Goal: Task Accomplishment & Management: Use online tool/utility

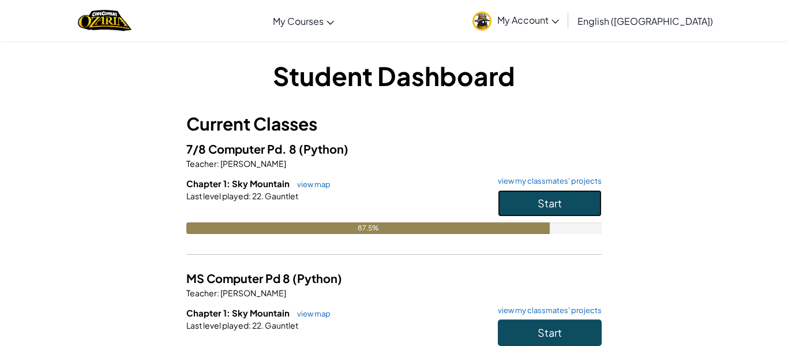
click at [580, 201] on button "Start" at bounding box center [550, 203] width 104 height 27
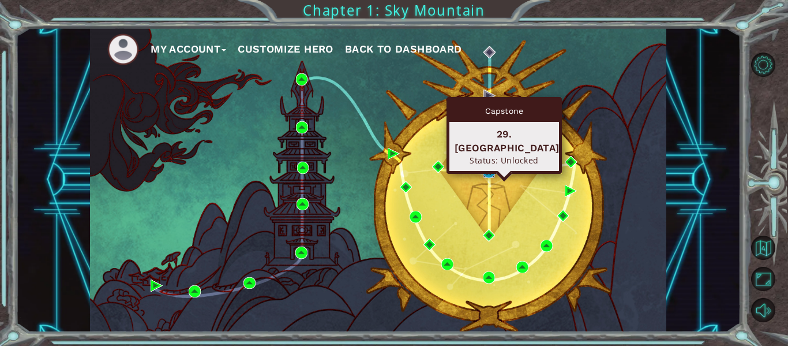
click at [492, 167] on img at bounding box center [489, 172] width 12 height 12
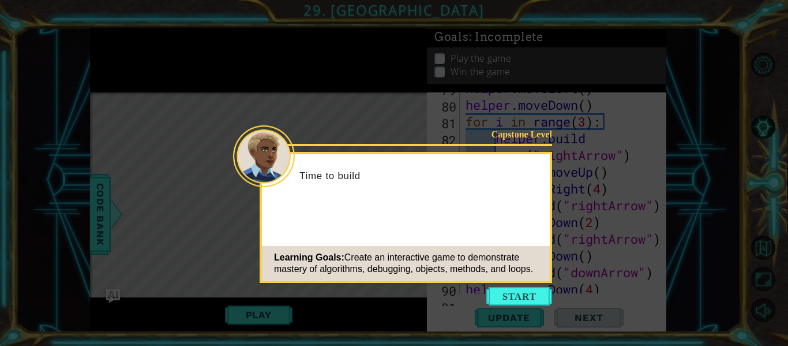
scroll to position [1557, 0]
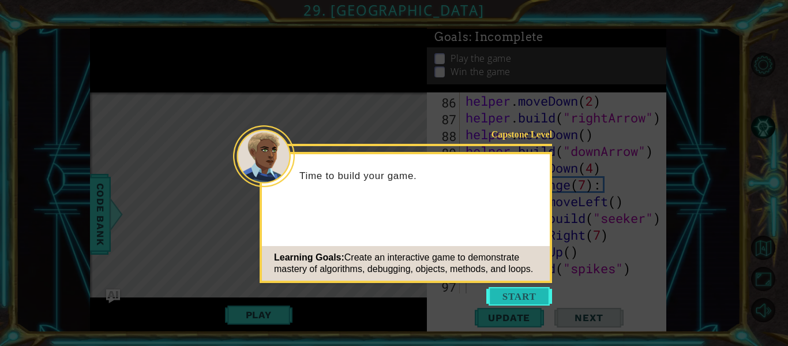
click at [518, 293] on button "Start" at bounding box center [520, 296] width 66 height 18
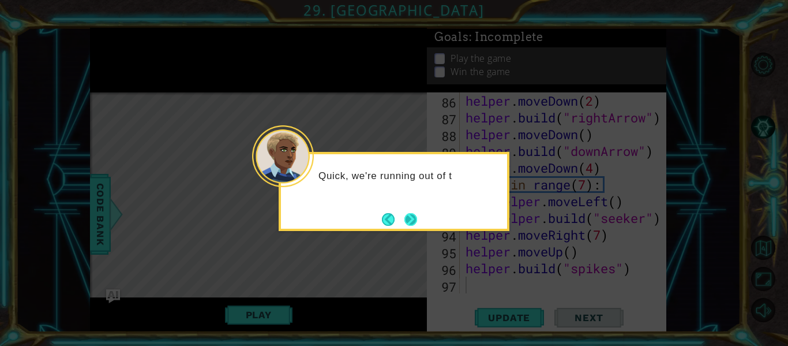
click at [413, 226] on button "Next" at bounding box center [411, 219] width 13 height 13
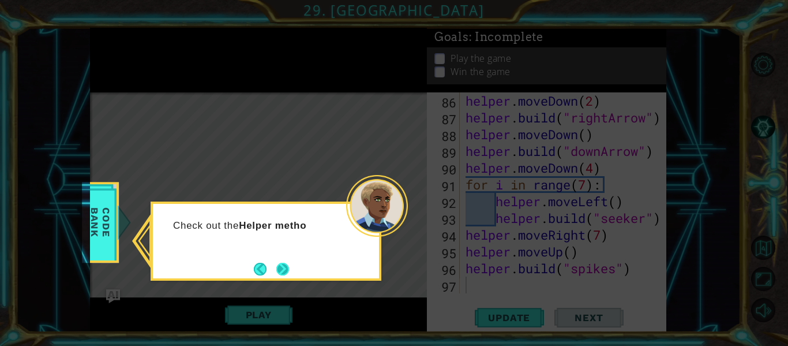
click at [289, 274] on button "Next" at bounding box center [282, 269] width 13 height 13
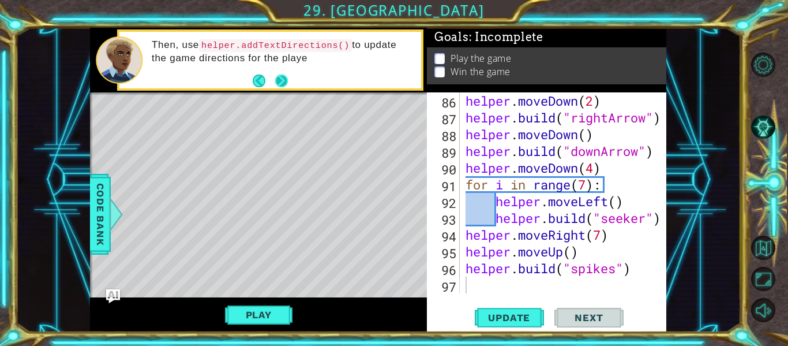
click at [284, 78] on button "Next" at bounding box center [281, 80] width 13 height 13
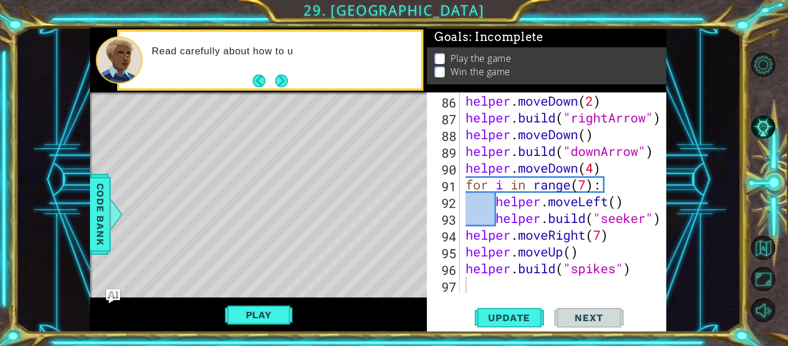
click at [284, 78] on button "Next" at bounding box center [281, 80] width 13 height 13
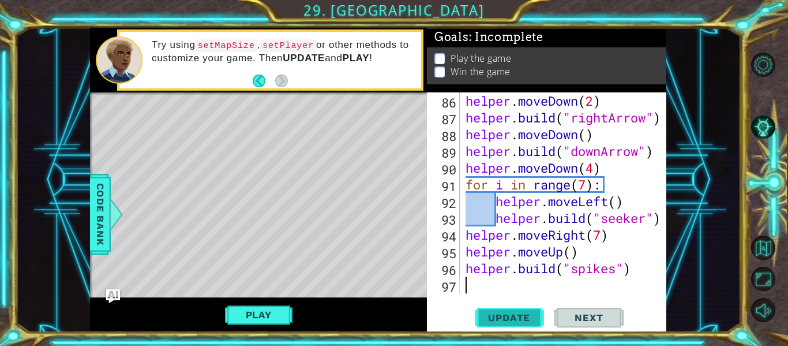
click at [526, 310] on button "Update" at bounding box center [509, 318] width 69 height 24
click at [271, 318] on button "Play" at bounding box center [259, 315] width 68 height 22
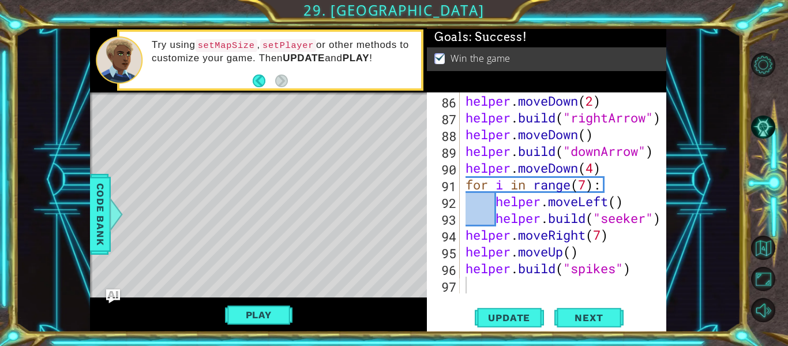
click at [503, 285] on div "helper . moveDown ( 2 ) helper . build ( "rightArrow" ) helper . moveDown ( ) h…" at bounding box center [566, 209] width 207 height 234
click at [110, 222] on div at bounding box center [116, 214] width 14 height 35
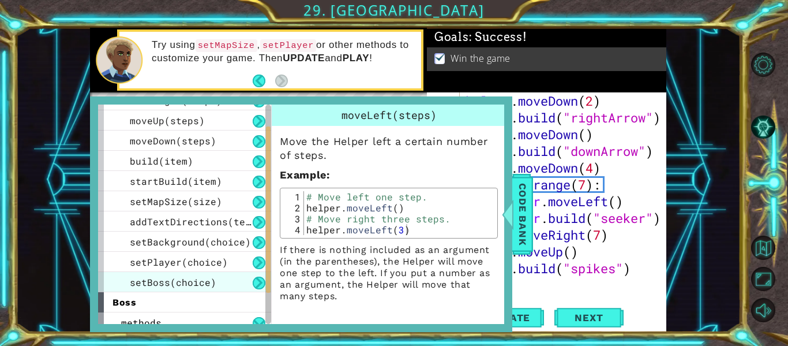
scroll to position [76, 0]
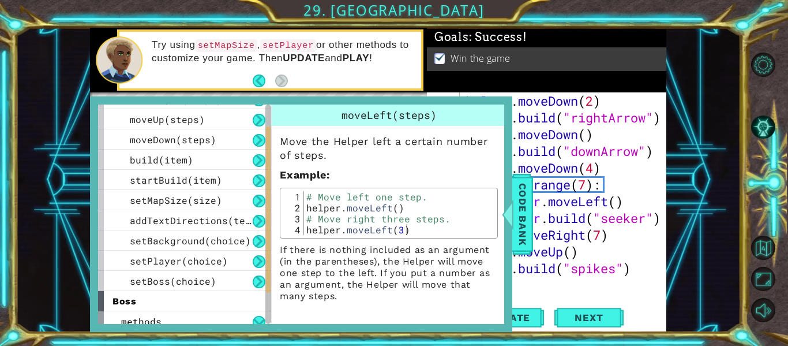
click at [555, 288] on div "helper . moveDown ( 2 ) helper . build ( "rightArrow" ) helper . moveDown ( ) h…" at bounding box center [566, 209] width 207 height 234
click at [530, 216] on span "Code Bank" at bounding box center [523, 214] width 18 height 70
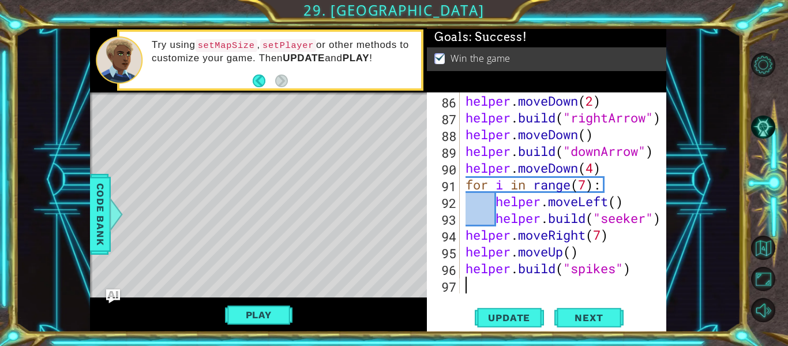
click at [519, 291] on div "helper . moveDown ( 2 ) helper . build ( "rightArrow" ) helper . moveDown ( ) h…" at bounding box center [566, 209] width 207 height 234
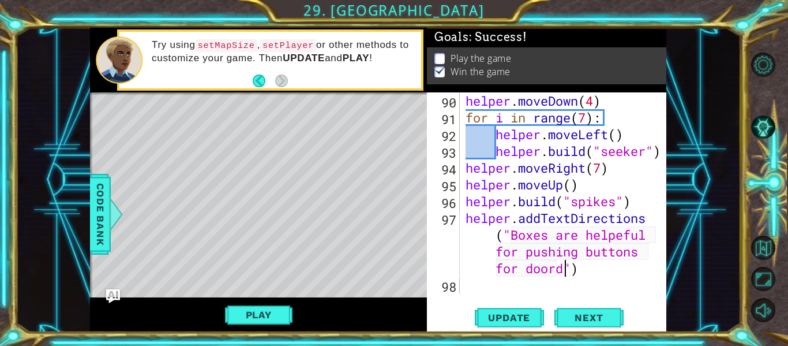
scroll to position [0, 26]
type textarea "helper.addTextDirections("Boxes are helpeful for pushing buttons for doors")"
click at [508, 285] on div "helper . moveDown ( 4 ) for i in range ( 7 ) : helper . moveLeft ( ) helper . b…" at bounding box center [566, 209] width 207 height 234
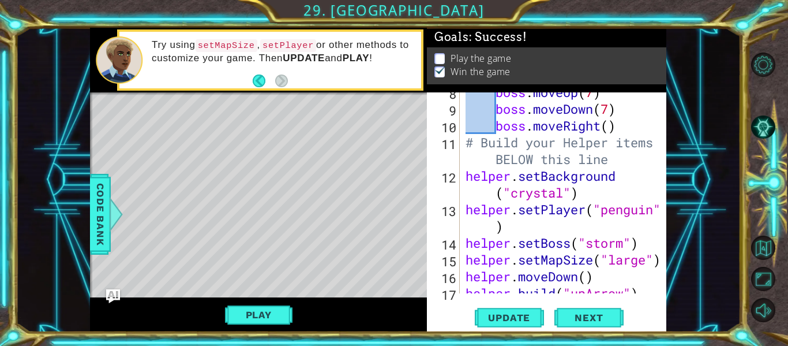
scroll to position [0, 0]
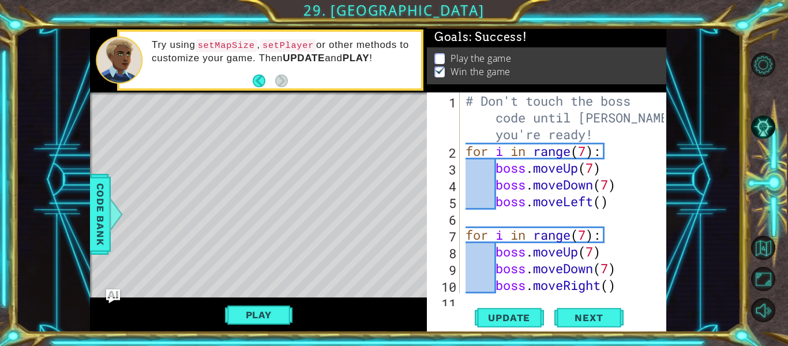
click at [496, 219] on div "# Don't touch the boss code until Vega says you're ready! for i in range ( 7 ) …" at bounding box center [566, 234] width 207 height 285
click at [468, 220] on div "# Don't touch the boss code until Vega says you're ready! for i in range ( 7 ) …" at bounding box center [566, 234] width 207 height 285
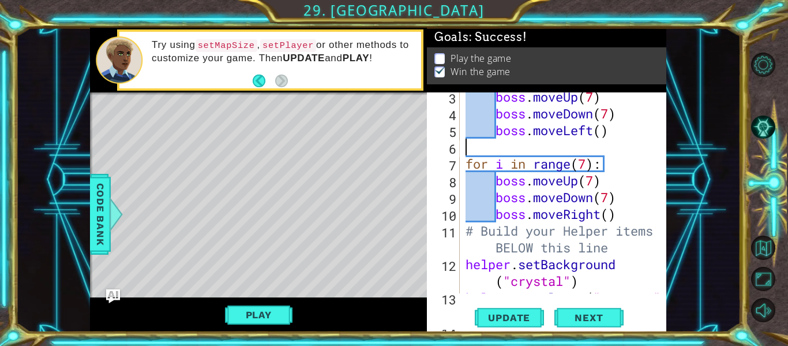
scroll to position [82, 0]
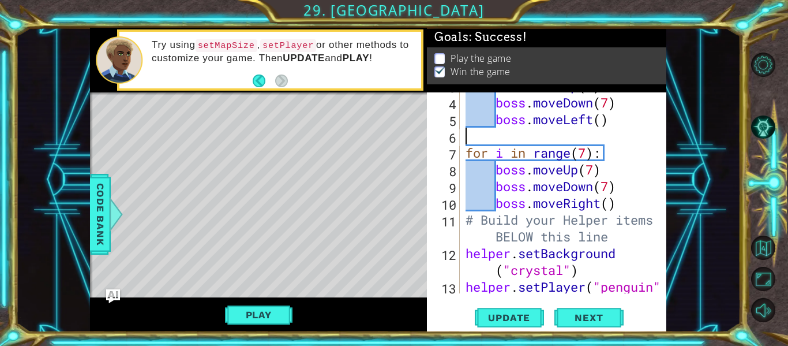
click at [618, 208] on div "boss . moveUp ( 7 ) boss . moveDown ( 7 ) boss . moveLeft ( ) for i in range ( …" at bounding box center [566, 202] width 207 height 251
type textarea "boss.moveRight()"
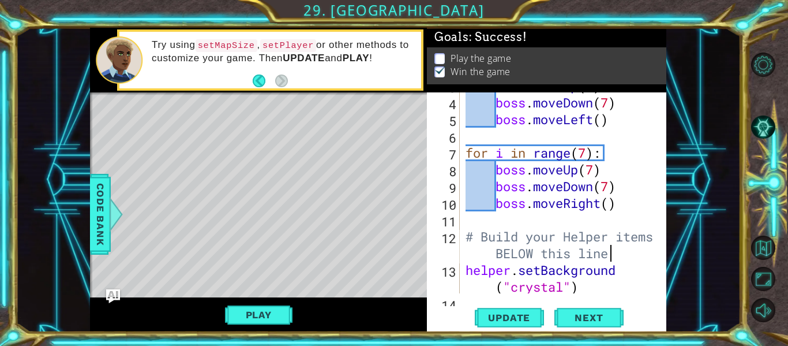
click at [618, 251] on div "boss . moveUp ( 7 ) boss . moveDown ( 7 ) boss . moveLeft ( ) for i in range ( …" at bounding box center [566, 202] width 207 height 251
type textarea "# Build your Helper items BELOW this line"
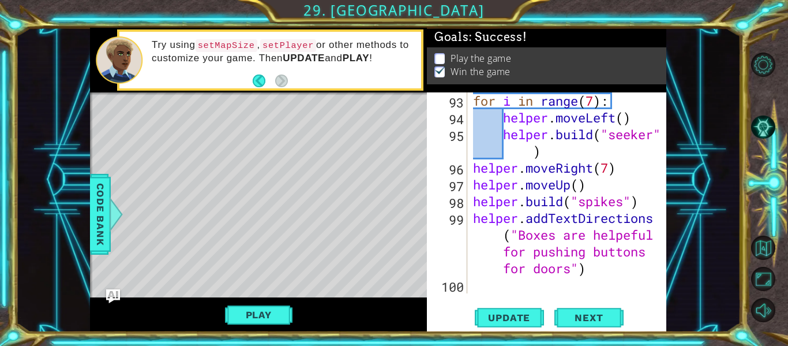
scroll to position [1758, 0]
click at [527, 286] on div "for i in range ( 7 ) : helper . moveLeft ( ) helper . build ( "seeker" ) helper…" at bounding box center [570, 209] width 199 height 234
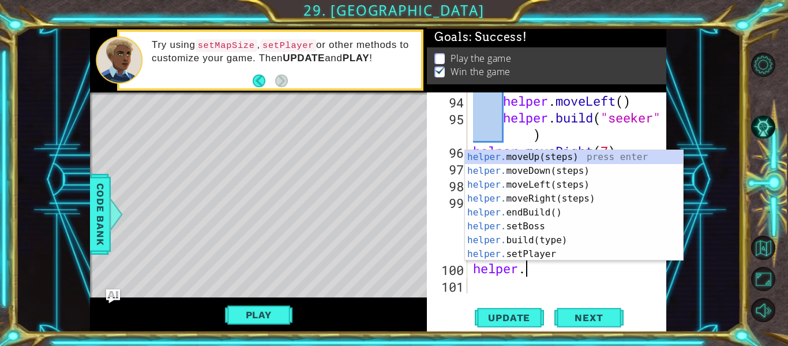
scroll to position [0, 2]
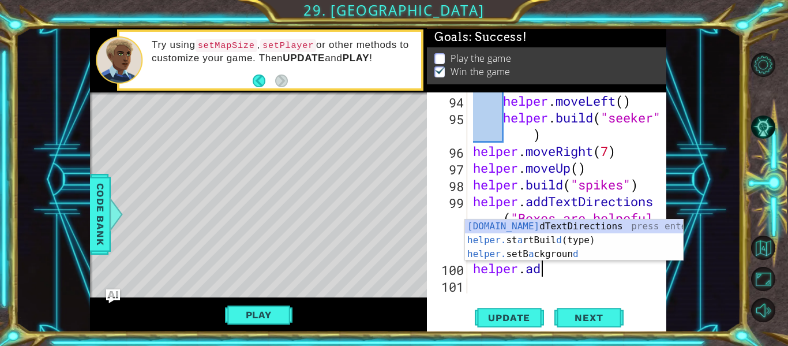
type textarea "helper.addTextDirections("message")"
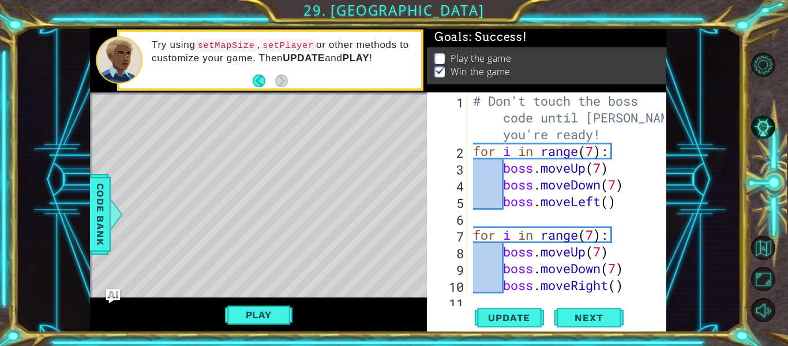
scroll to position [0, 0]
click at [597, 219] on div "# Don't touch the boss code until Vega says you're ready! for i in range ( 7 ) …" at bounding box center [570, 226] width 199 height 268
click at [489, 218] on div "# Don't touch the boss code until Vega says you're ready! for i in range ( 7 ) …" at bounding box center [570, 226] width 199 height 268
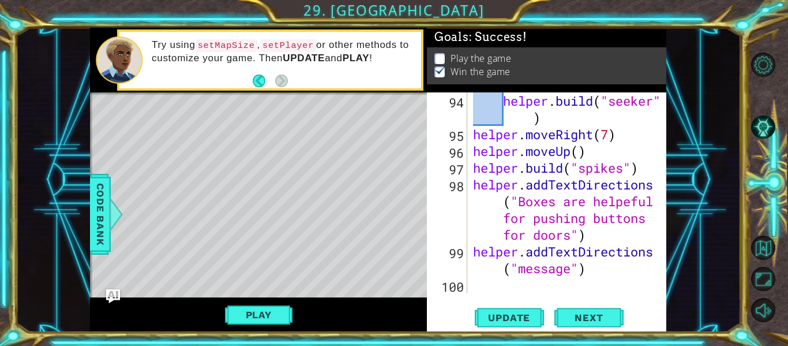
scroll to position [1774, 0]
click at [573, 271] on div "helper . build ( "seeker" ) helper . moveRight ( 7 ) helper . moveUp ( ) helper…" at bounding box center [570, 217] width 199 height 251
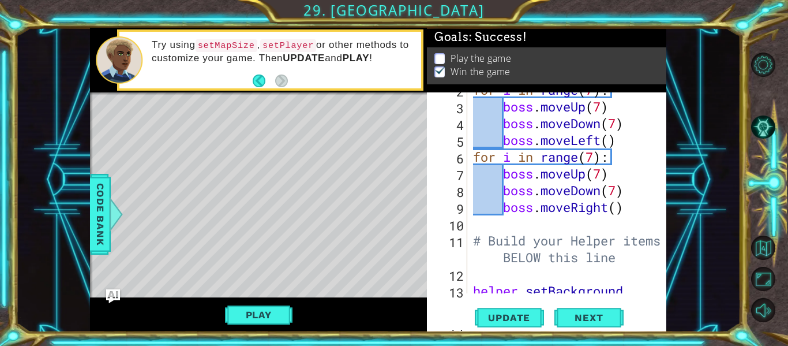
scroll to position [0, 0]
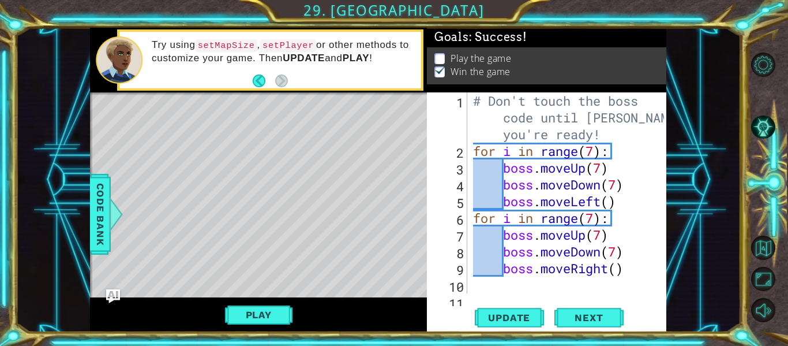
click at [619, 207] on div "# Don't touch the boss code until Vega says you're ready! for i in range ( 7 ) …" at bounding box center [570, 234] width 199 height 285
type textarea "boss.moveLeft()"
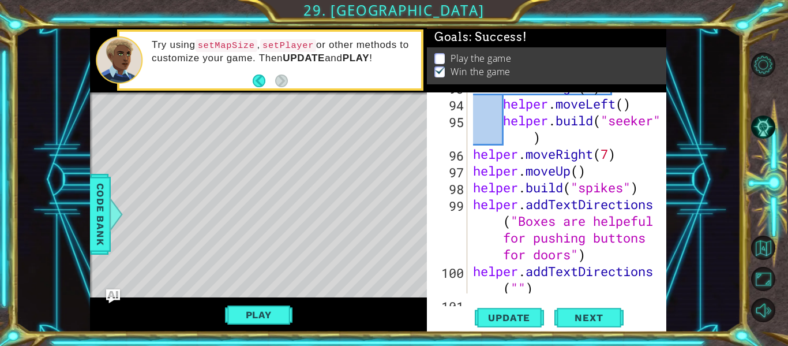
scroll to position [1791, 0]
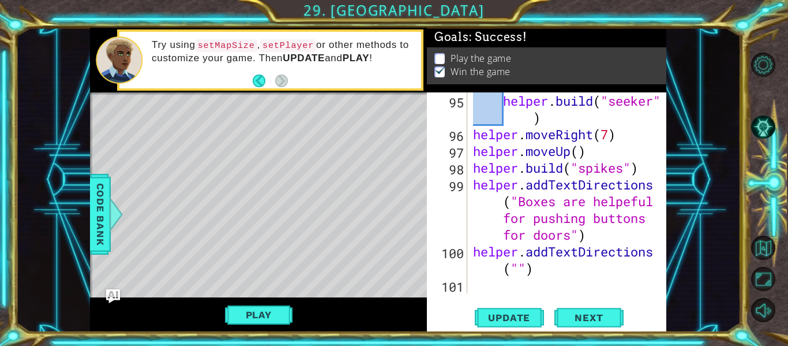
click at [519, 270] on div "helper . build ( "seeker" ) helper . moveRight ( 7 ) helper . moveUp ( ) helper…" at bounding box center [570, 217] width 199 height 251
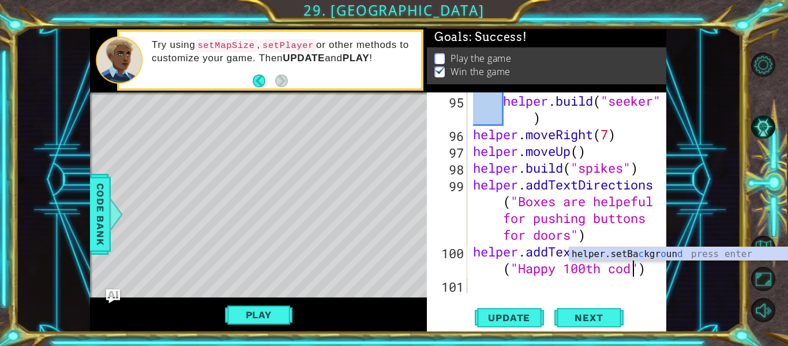
scroll to position [0, 14]
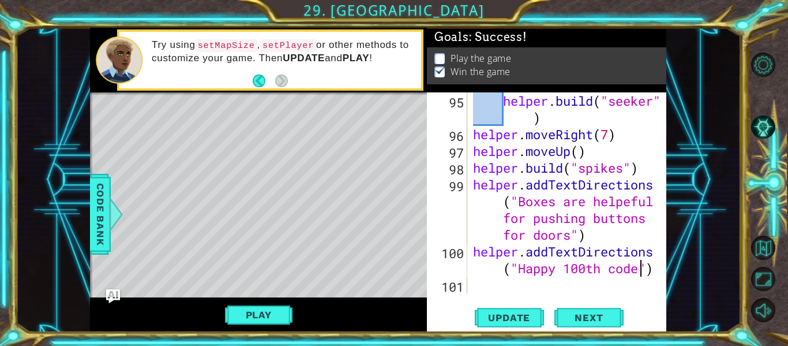
type textarea "helper.addTextDirections("Happy 100th code!")"
click at [493, 287] on div "helper . build ( "seeker" ) helper . moveRight ( 7 ) helper . moveUp ( ) helper…" at bounding box center [570, 217] width 199 height 251
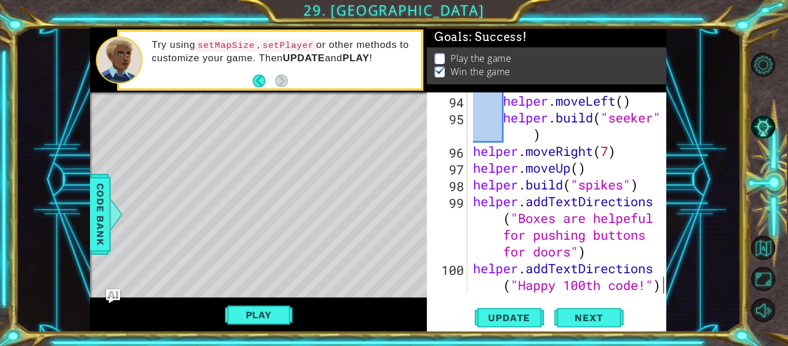
scroll to position [1791, 0]
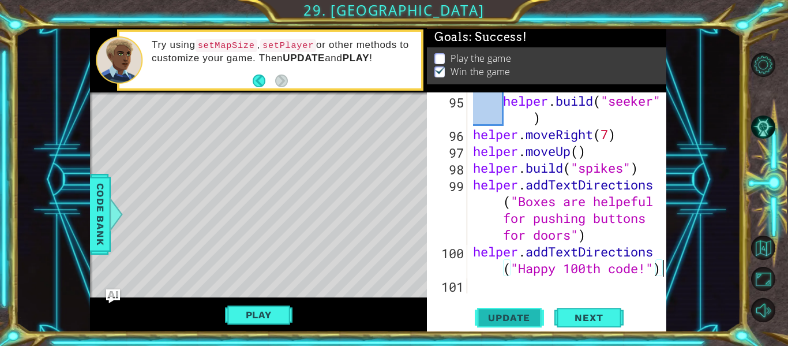
type textarea "helper.addTextDirections("Happy 100th code!")"
click at [521, 326] on button "Update" at bounding box center [509, 318] width 69 height 24
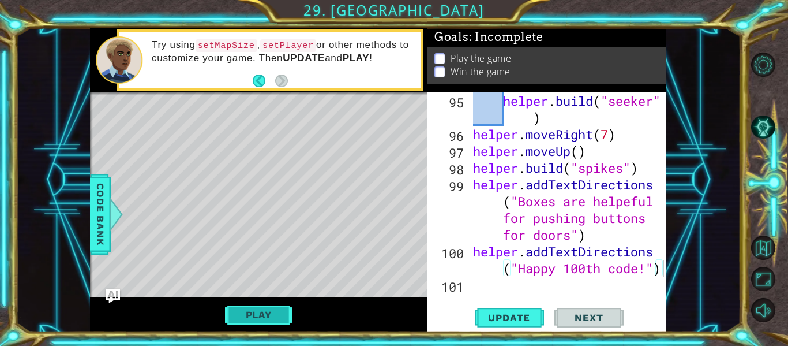
click at [282, 320] on button "Play" at bounding box center [259, 315] width 68 height 22
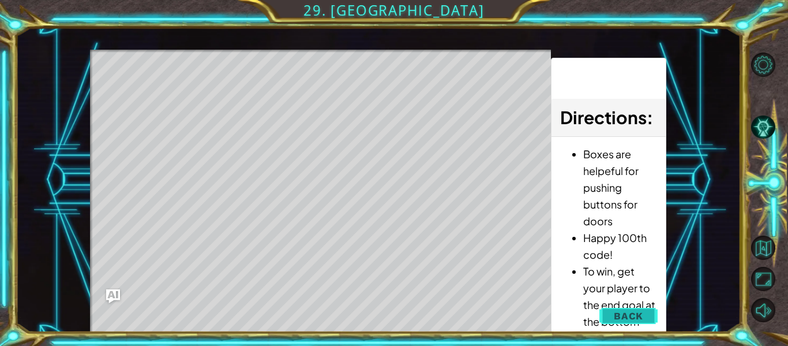
click at [631, 320] on span "Back" at bounding box center [628, 316] width 29 height 12
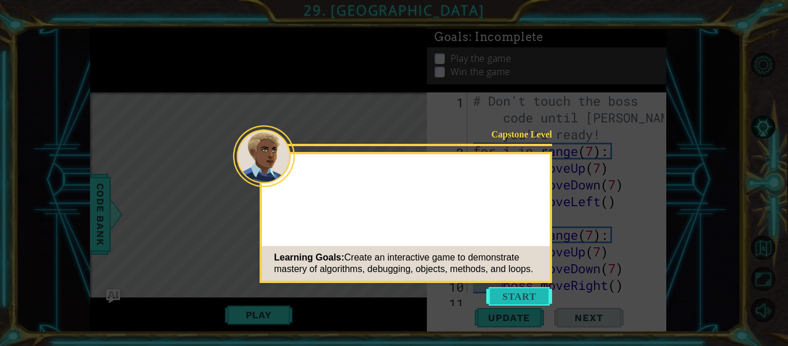
click at [514, 300] on button "Start" at bounding box center [520, 296] width 66 height 18
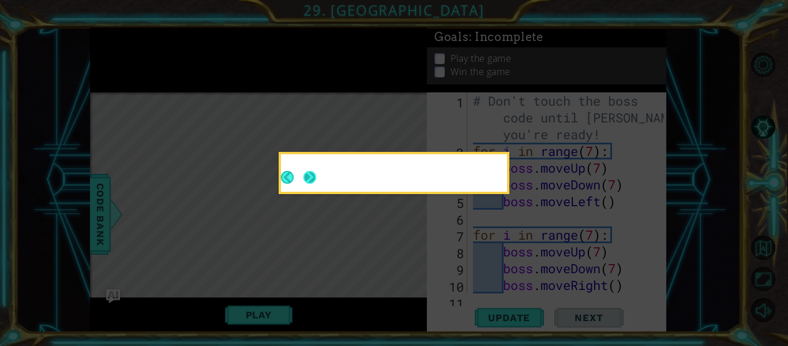
click at [313, 180] on button "Next" at bounding box center [309, 176] width 13 height 13
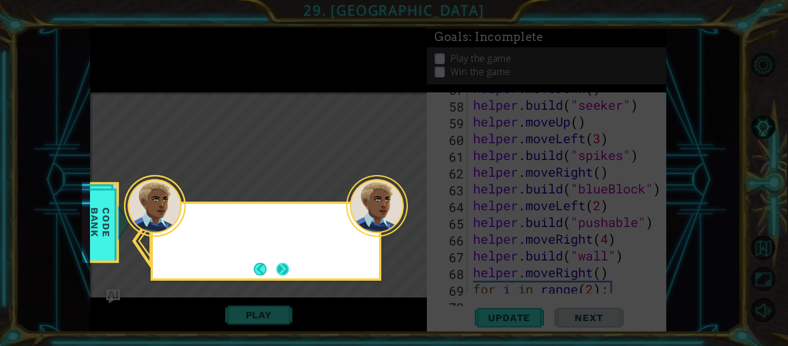
click at [286, 266] on button "Next" at bounding box center [282, 268] width 13 height 13
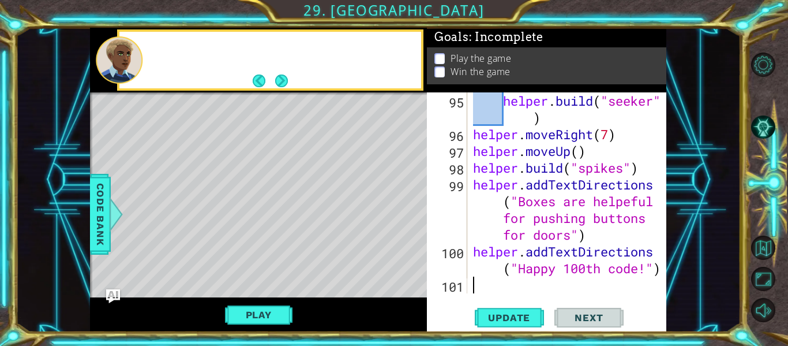
scroll to position [1791, 0]
click at [280, 79] on button "Next" at bounding box center [282, 80] width 20 height 20
click at [280, 79] on button "Next" at bounding box center [281, 80] width 13 height 13
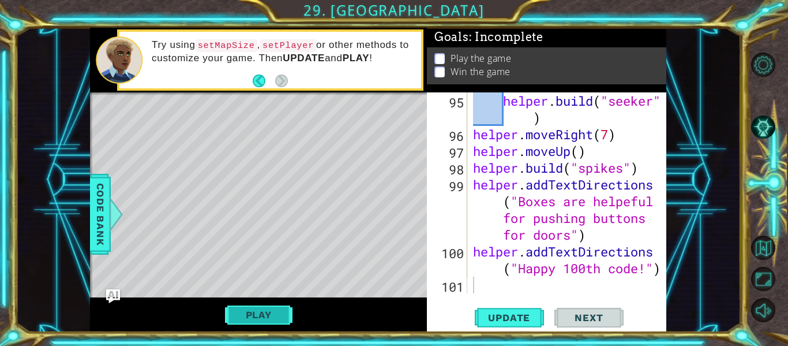
click at [282, 318] on button "Play" at bounding box center [259, 315] width 68 height 22
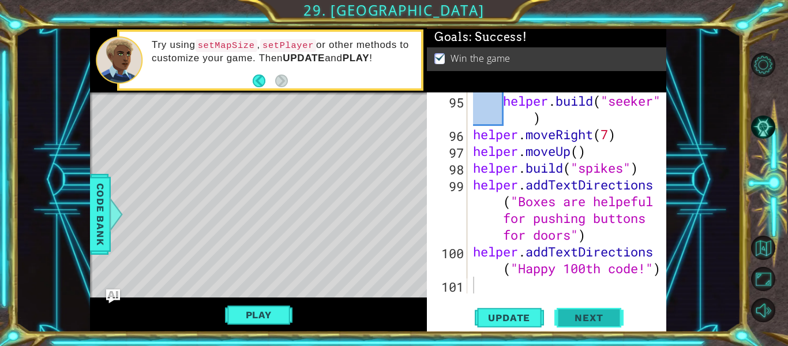
click at [596, 316] on span "Next" at bounding box center [588, 319] width 51 height 12
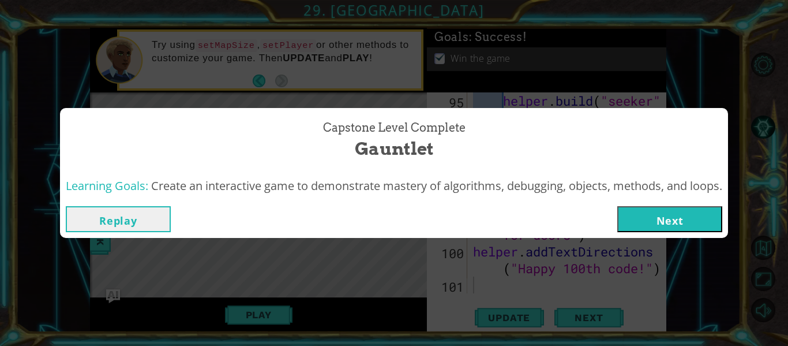
click at [668, 223] on button "Next" at bounding box center [670, 219] width 105 height 26
click at [686, 222] on body "1 ההההההההההההההההההההההההההההההההההההההההההההההההההההההההההההההההההההההההההההה…" at bounding box center [394, 173] width 788 height 346
click at [682, 223] on body "1 ההההההההההההההההההההההההההההההההההההההההההההההההההההההההההההההההההההההההההההה…" at bounding box center [394, 173] width 788 height 346
click at [678, 224] on body "1 ההההההההההההההההההההההההההההההההההההההההההההההההההההההההההההההההההההההההההההה…" at bounding box center [394, 173] width 788 height 346
click at [661, 218] on body "1 ההההההההההההההההההההההההההההההההההההההההההההההההההההההההההההההההההההההההההההה…" at bounding box center [394, 173] width 788 height 346
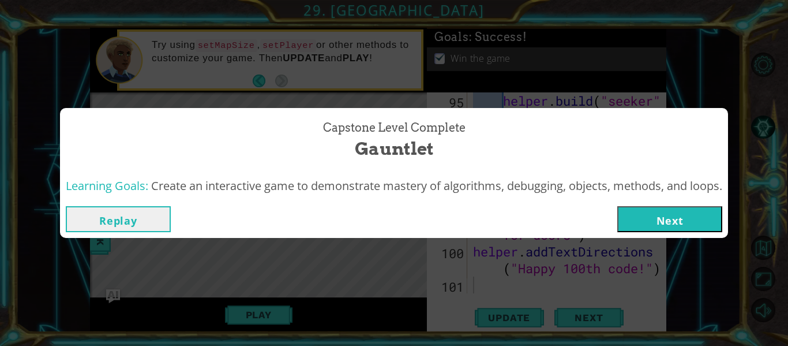
click at [654, 214] on body "1 ההההההההההההההההההההההההההההההההההההההההההההההההההההההההההההההההההההההההההההה…" at bounding box center [394, 173] width 788 height 346
click at [655, 212] on body "1 ההההההההההההההההההההההההההההההההההההההההההההההההההההההההההההההההההההההההההההה…" at bounding box center [394, 173] width 788 height 346
click at [631, 212] on body "1 ההההההההההההההההההההההההההההההההההההההההההההההההההההההההההההההההההההההההההההה…" at bounding box center [394, 173] width 788 height 346
click at [633, 211] on body "1 ההההההההההההההההההההההההההההההההההההההההההההההההההההההההההההההההההההההההההההה…" at bounding box center [394, 173] width 788 height 346
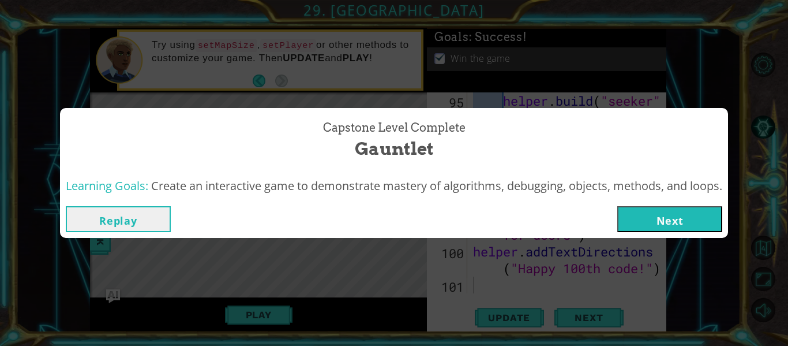
click at [640, 201] on body "1 ההההההההההההההההההההההההההההההההההההההההההההההההההההההההההההההההההההההההההההה…" at bounding box center [394, 173] width 788 height 346
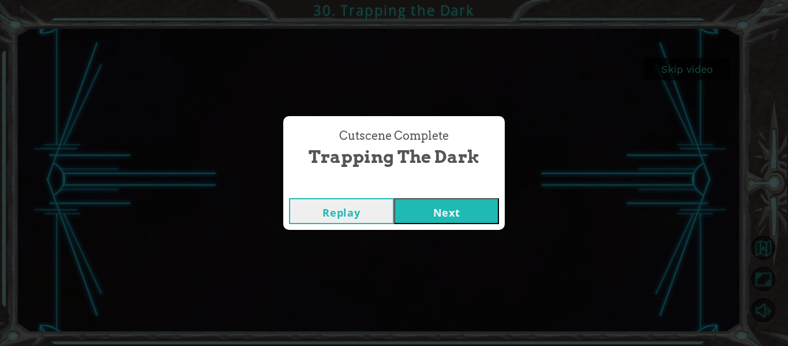
click at [442, 214] on button "Next" at bounding box center [446, 211] width 105 height 26
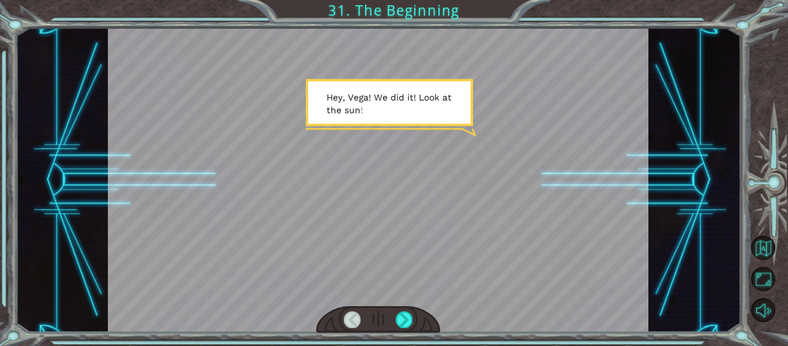
click at [414, 324] on div at bounding box center [378, 319] width 125 height 27
click at [403, 326] on div at bounding box center [404, 319] width 17 height 16
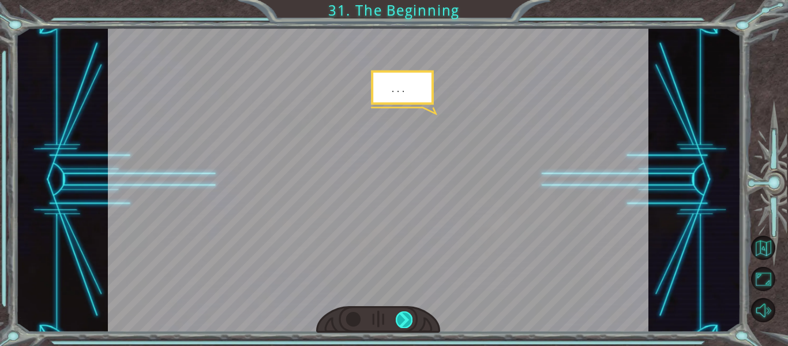
click at [403, 326] on div at bounding box center [404, 319] width 17 height 16
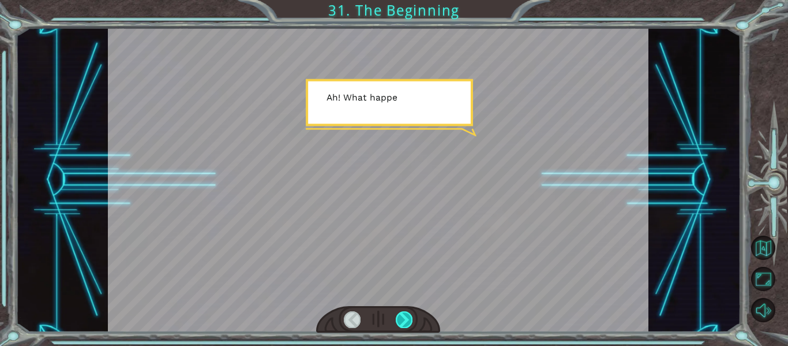
click at [403, 326] on div at bounding box center [404, 319] width 17 height 16
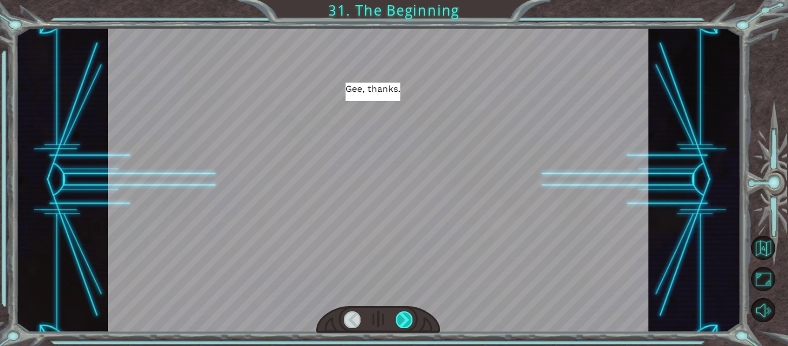
click at [403, 326] on div at bounding box center [404, 319] width 17 height 16
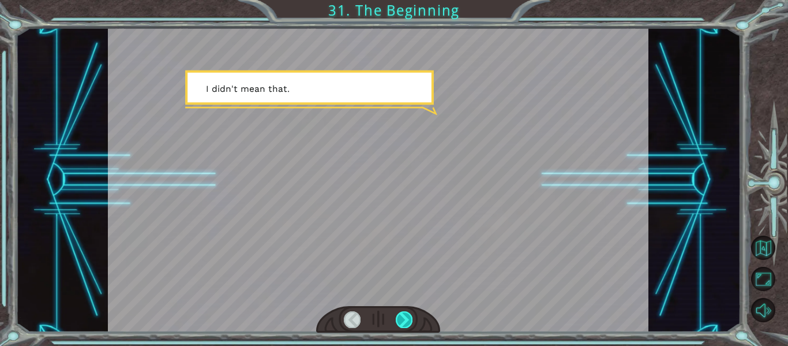
click at [403, 326] on div at bounding box center [404, 319] width 17 height 16
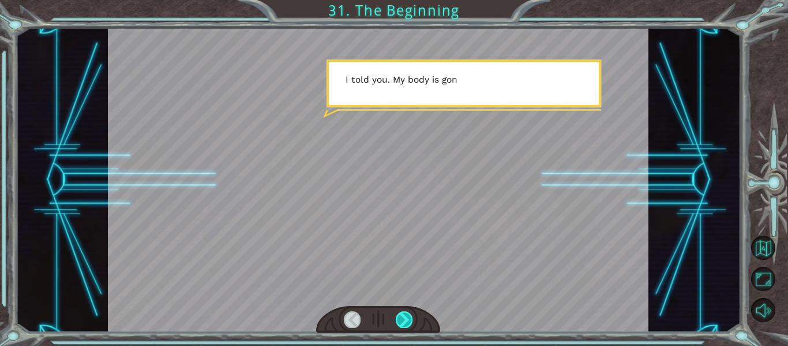
click at [403, 326] on div at bounding box center [404, 319] width 17 height 16
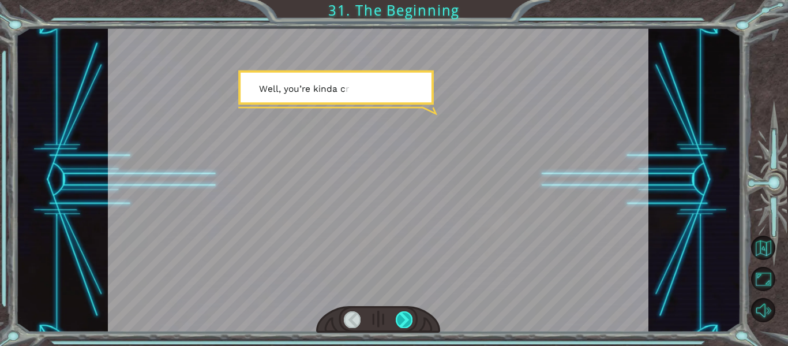
click at [403, 326] on div at bounding box center [404, 319] width 17 height 16
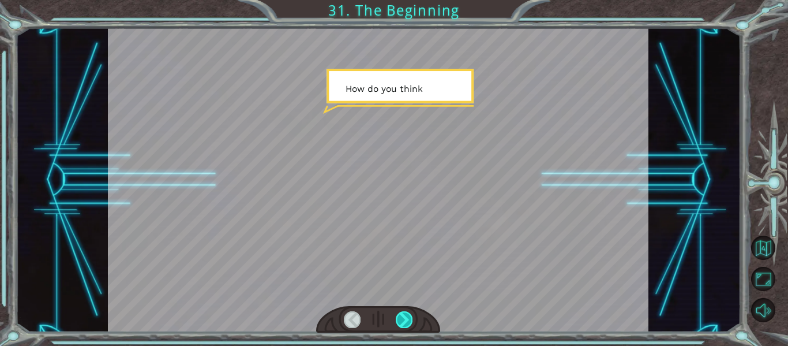
click at [403, 326] on div at bounding box center [404, 319] width 17 height 16
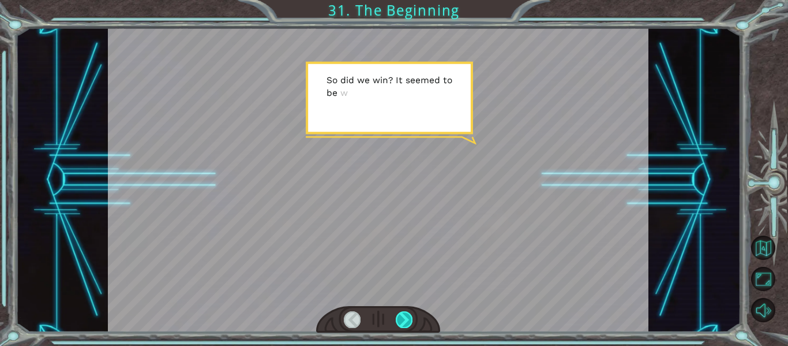
click at [403, 326] on div at bounding box center [404, 319] width 17 height 16
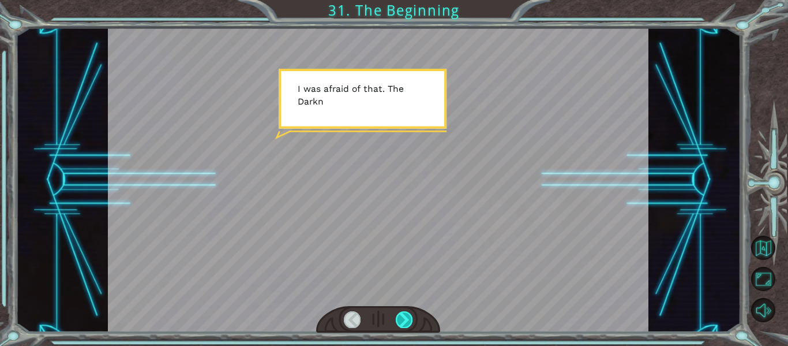
click at [403, 326] on div at bounding box center [404, 319] width 17 height 16
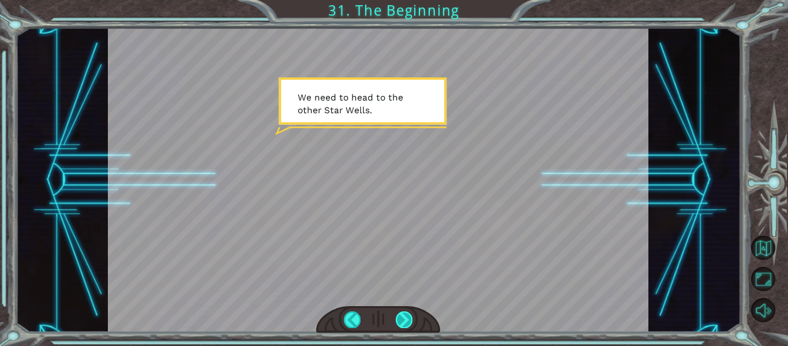
click at [403, 326] on div at bounding box center [404, 319] width 17 height 16
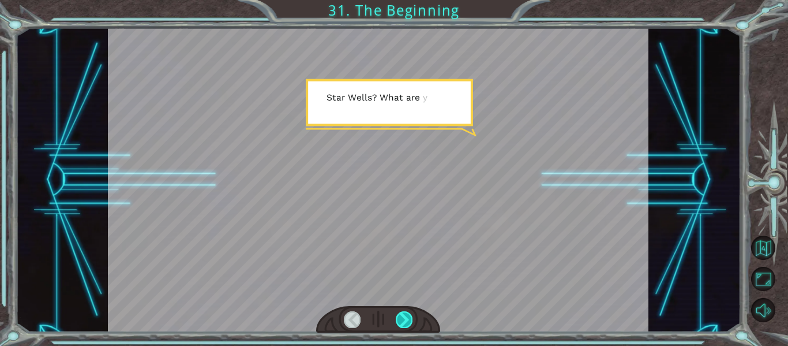
click at [396, 326] on div at bounding box center [404, 319] width 17 height 16
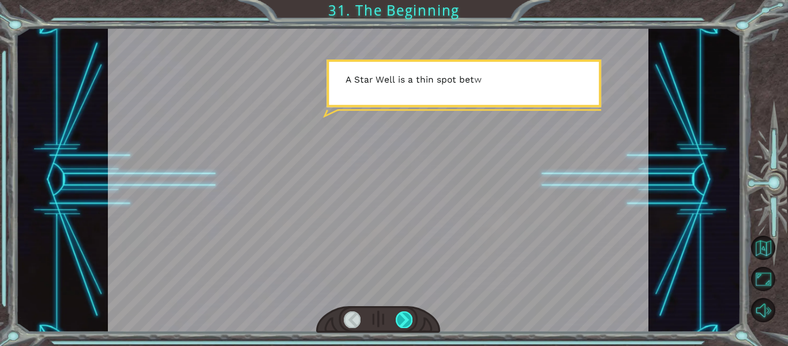
click at [401, 322] on div at bounding box center [404, 319] width 17 height 16
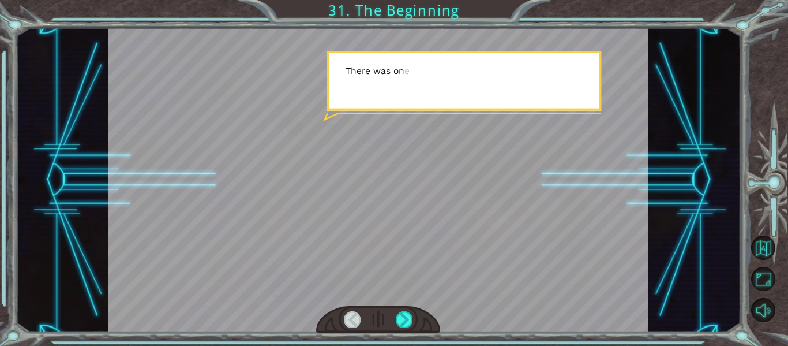
click at [384, 329] on div at bounding box center [378, 319] width 125 height 27
click at [404, 320] on div at bounding box center [404, 319] width 17 height 16
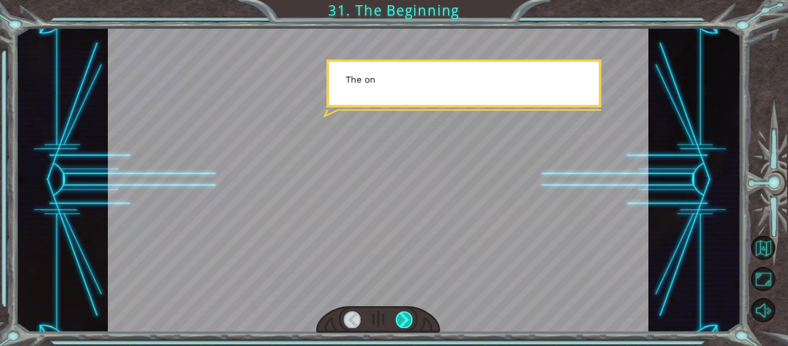
click at [404, 320] on div at bounding box center [404, 319] width 17 height 16
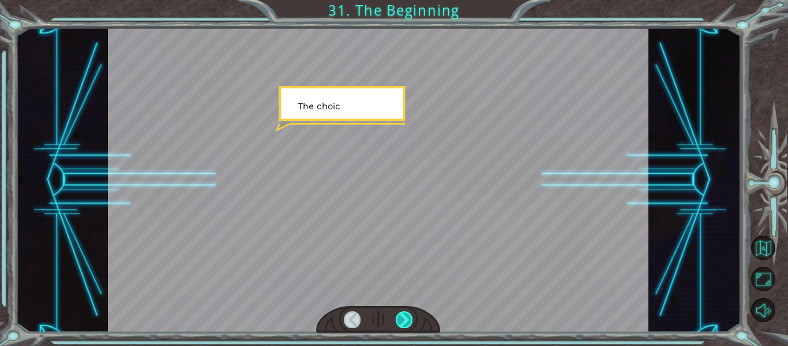
click at [404, 320] on div at bounding box center [404, 319] width 17 height 16
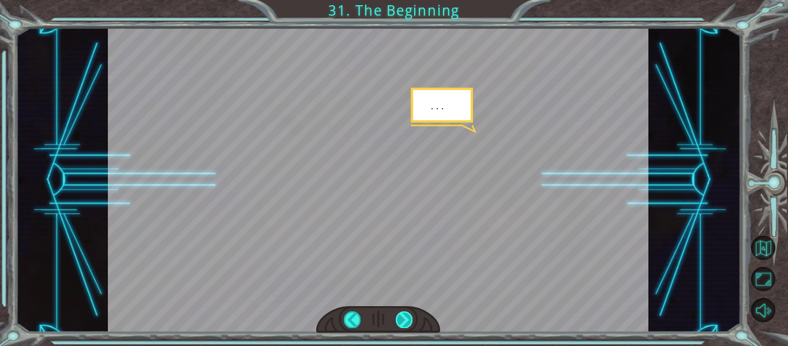
click at [404, 320] on div at bounding box center [404, 319] width 17 height 16
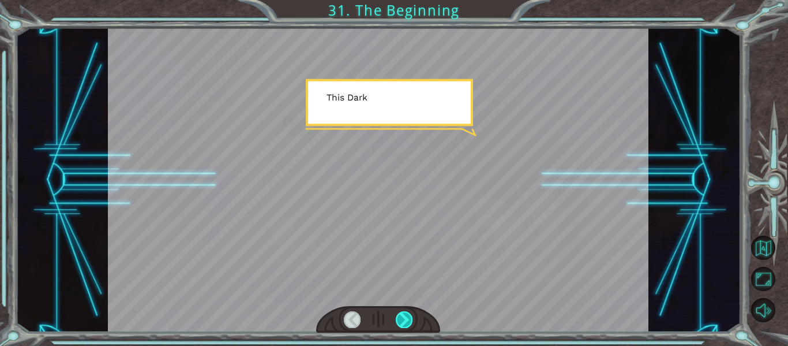
click at [404, 320] on div at bounding box center [404, 319] width 17 height 16
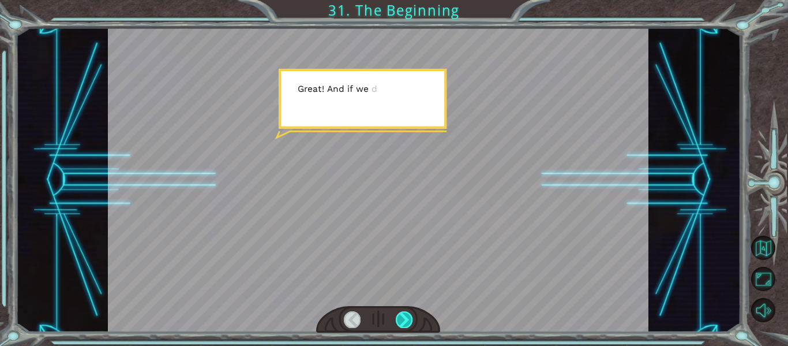
click at [404, 320] on div at bounding box center [404, 319] width 17 height 16
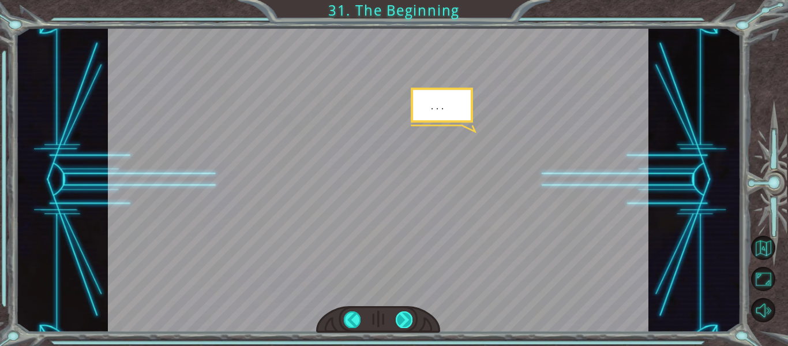
click at [404, 320] on div at bounding box center [404, 319] width 17 height 16
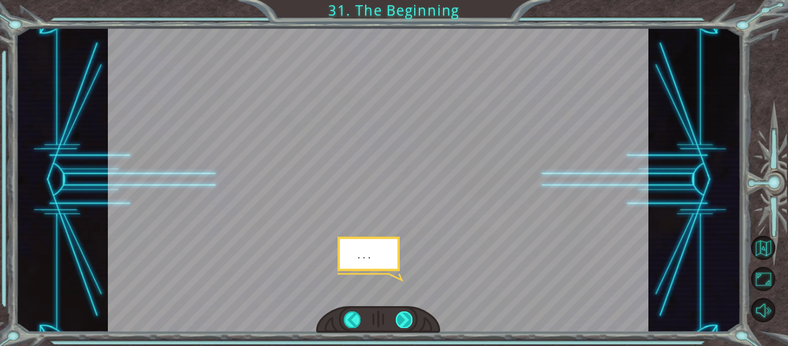
click at [404, 320] on div at bounding box center [404, 319] width 17 height 16
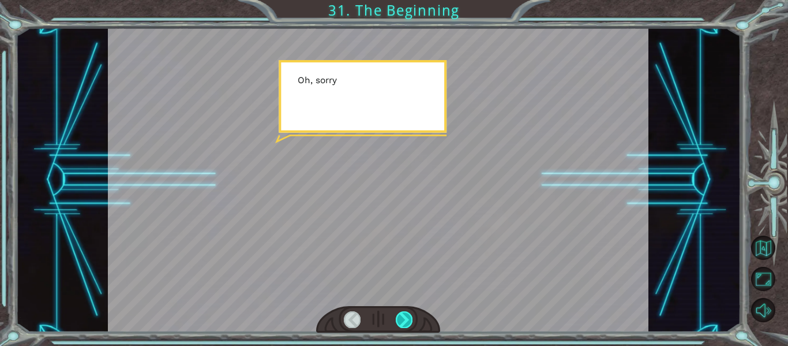
click at [404, 320] on div at bounding box center [404, 319] width 17 height 16
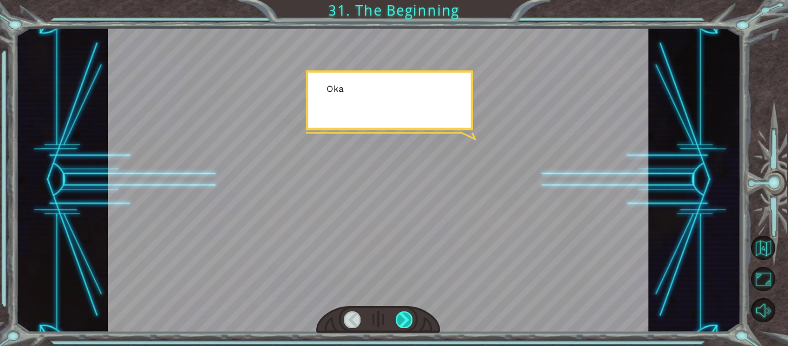
click at [404, 320] on div at bounding box center [404, 319] width 17 height 16
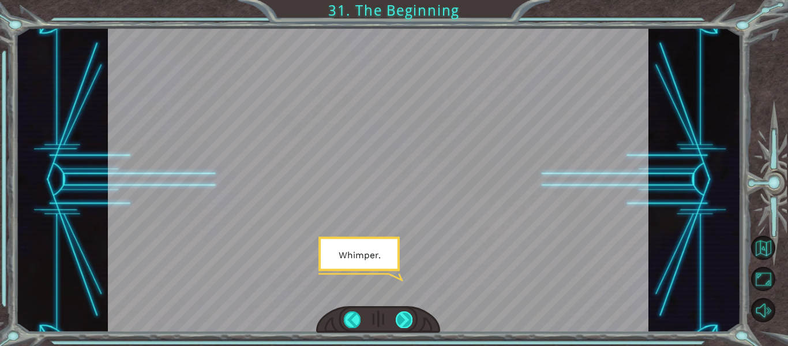
click at [404, 320] on div at bounding box center [404, 319] width 17 height 16
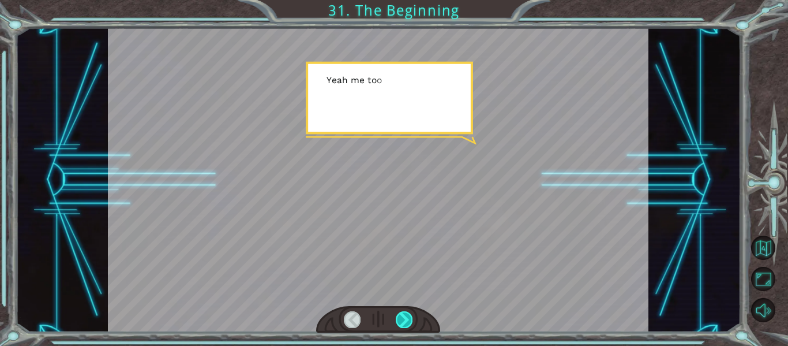
click at [404, 320] on div at bounding box center [404, 319] width 17 height 16
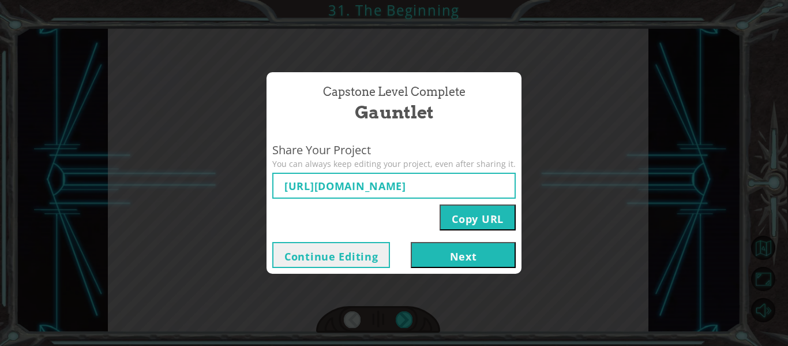
click at [479, 222] on button "Copy URL" at bounding box center [478, 217] width 76 height 26
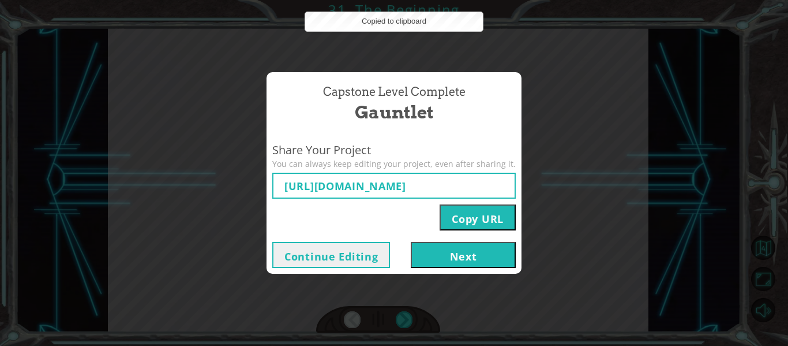
click at [440, 255] on button "Next" at bounding box center [463, 255] width 105 height 26
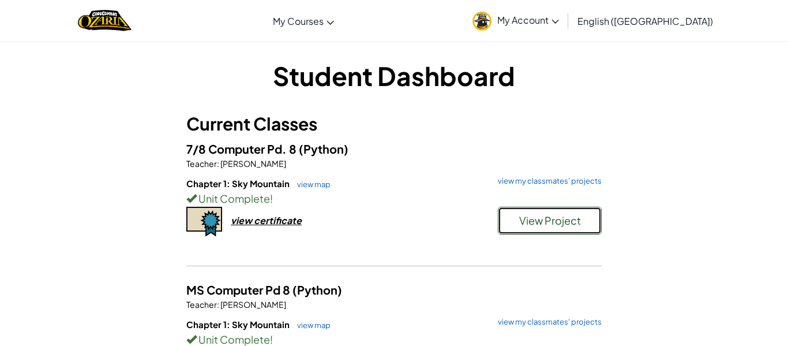
click at [526, 220] on span "View Project" at bounding box center [550, 220] width 62 height 13
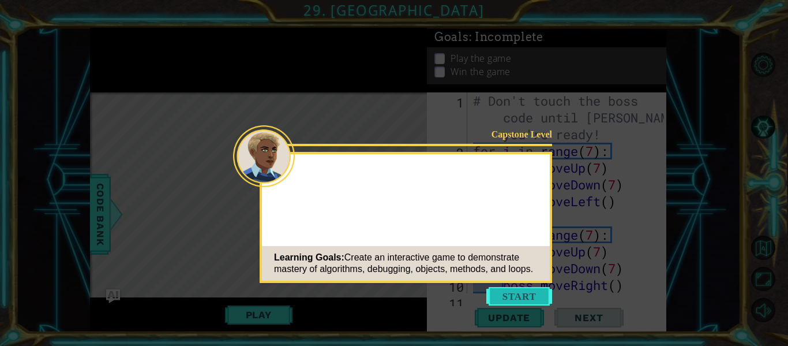
click at [511, 296] on button "Start" at bounding box center [520, 296] width 66 height 18
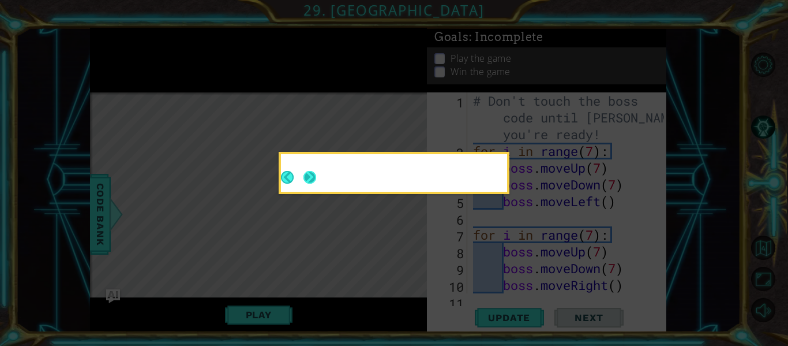
click at [315, 182] on button "Next" at bounding box center [310, 177] width 13 height 13
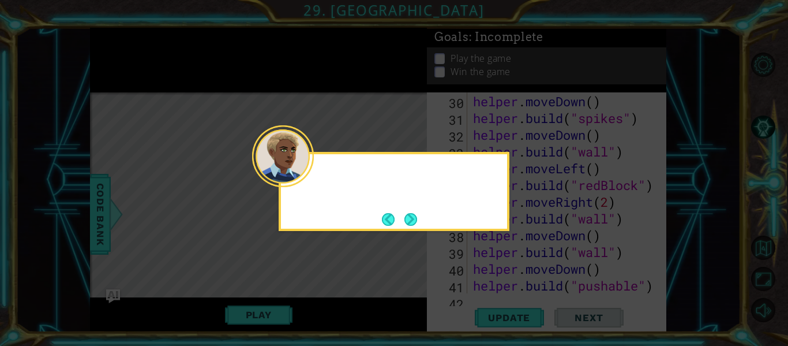
click at [404, 226] on button "Next" at bounding box center [411, 219] width 14 height 14
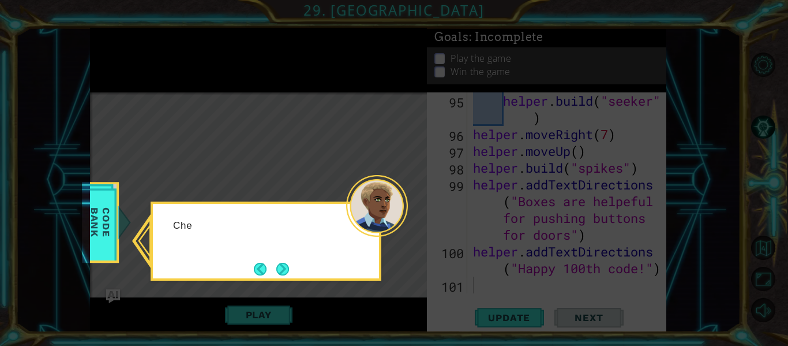
scroll to position [1791, 0]
click at [285, 262] on button "Next" at bounding box center [283, 269] width 14 height 14
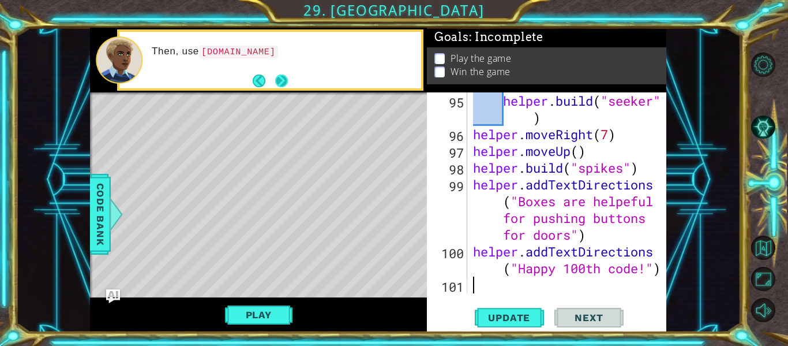
click at [284, 74] on button "Next" at bounding box center [281, 80] width 13 height 13
click at [289, 82] on button "Next" at bounding box center [281, 80] width 13 height 13
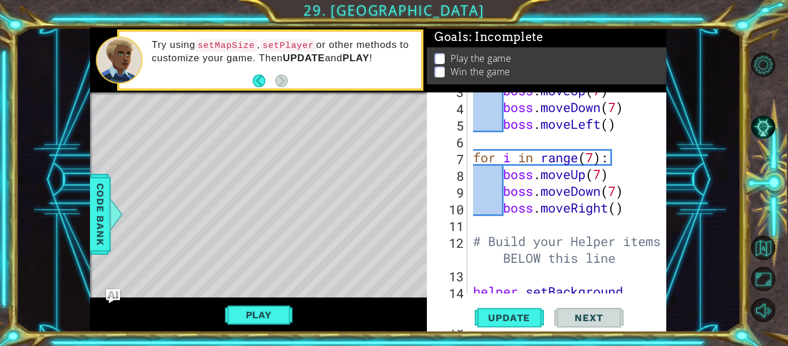
scroll to position [0, 0]
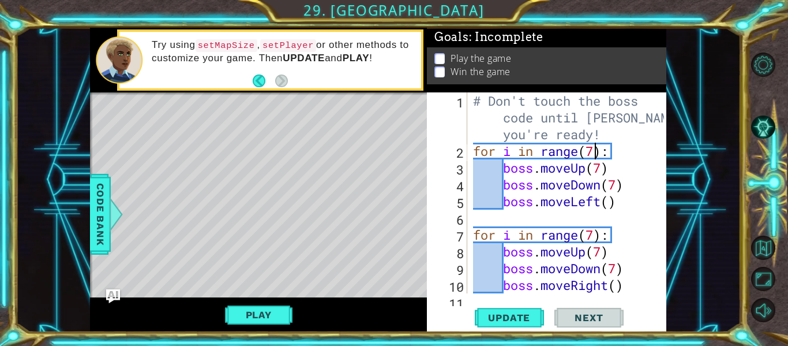
click at [597, 156] on div "# Don't touch the boss code until [PERSON_NAME] says you're ready! for i in ran…" at bounding box center [570, 226] width 199 height 268
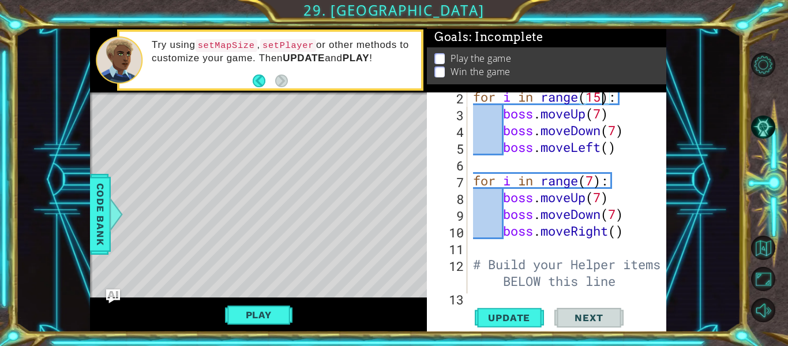
scroll to position [63, 0]
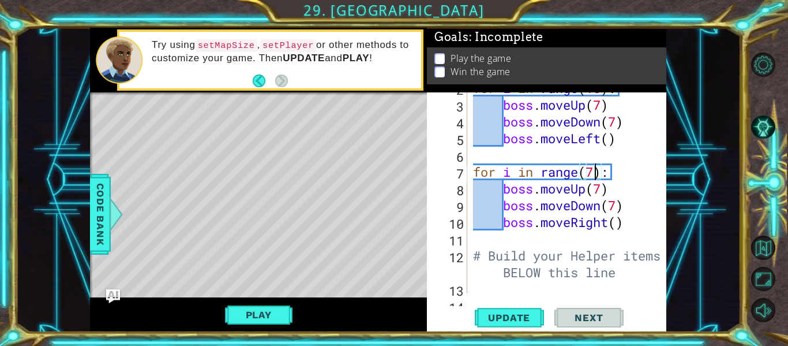
click at [595, 175] on div "for i in range ( 15 ) : boss . moveUp ( 7 ) boss . moveDown ( 7 ) boss . moveLe…" at bounding box center [570, 197] width 199 height 234
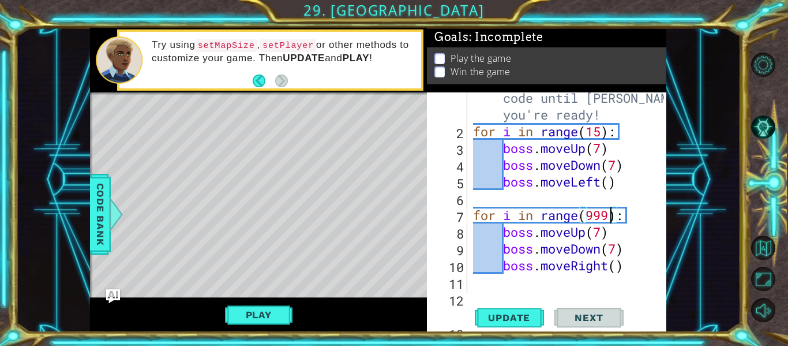
scroll to position [10, 0]
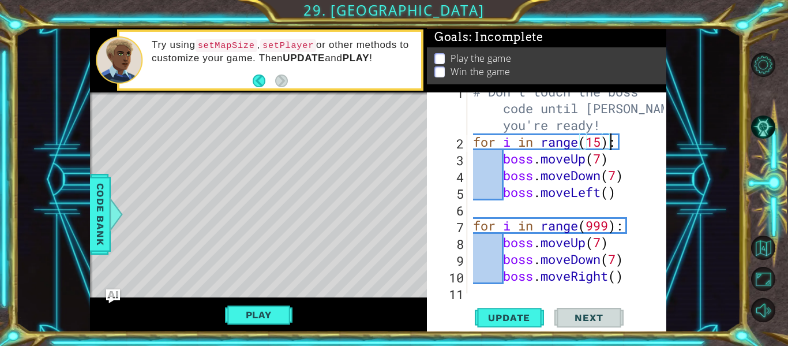
click at [607, 140] on div "# Don't touch the boss code until [PERSON_NAME] says you're ready! for i in ran…" at bounding box center [570, 217] width 199 height 268
click at [605, 140] on div "# Don't touch the boss code until [PERSON_NAME] says you're ready! for i in ran…" at bounding box center [570, 217] width 199 height 268
click at [525, 322] on span "Update" at bounding box center [509, 318] width 65 height 12
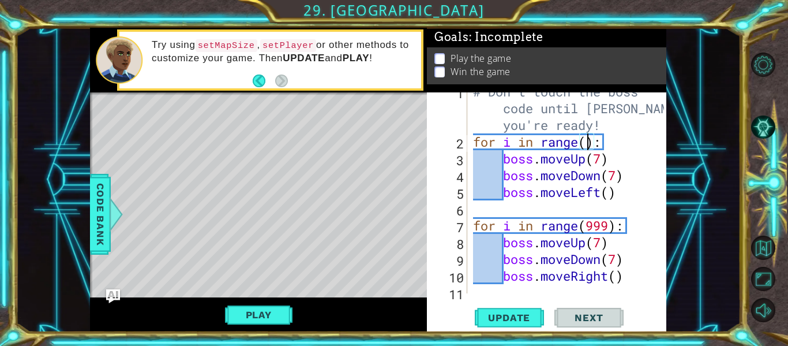
scroll to position [0, 6]
click at [608, 231] on div "# Don't touch the boss code until [PERSON_NAME] says you're ready! for i in ran…" at bounding box center [570, 217] width 199 height 268
type textarea "for i in range(7):"
click at [518, 318] on span "Update" at bounding box center [509, 318] width 65 height 12
